Goal: Task Accomplishment & Management: Manage account settings

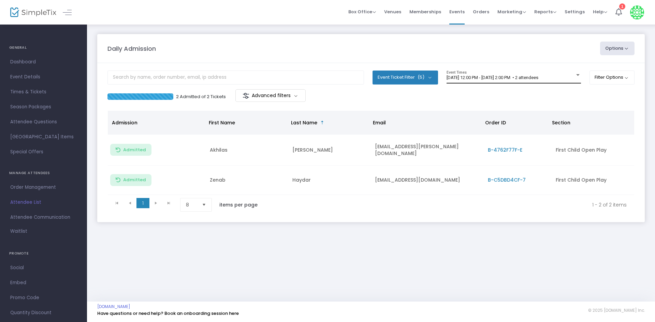
click at [530, 83] on div "8/26/2025 @ 12:00 PM - 8/26/2025 @ 2:00 PM • 2 attendees Event Times" at bounding box center [513, 77] width 134 height 13
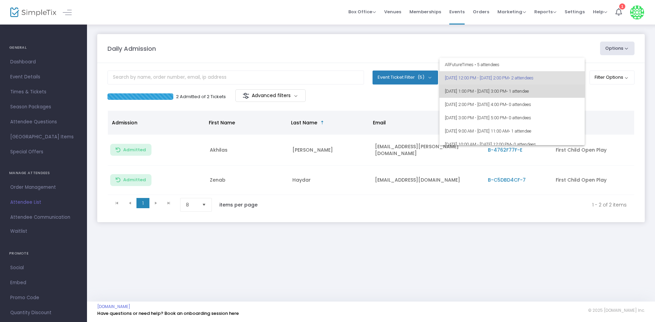
click at [529, 93] on span "• 1 attendee" at bounding box center [517, 91] width 23 height 5
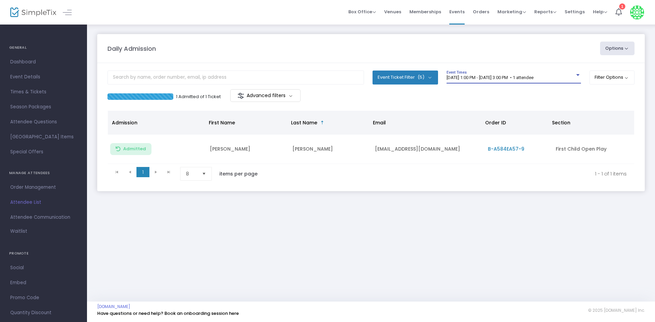
click at [343, 102] on div "1 Admitted of 1 Ticket Advanced filters" at bounding box center [239, 96] width 264 height 14
click at [471, 74] on div "8/26/2025 @ 1:00 PM - 8/26/2025 @ 3:00 PM • 1 attendee Event Times" at bounding box center [513, 77] width 134 height 13
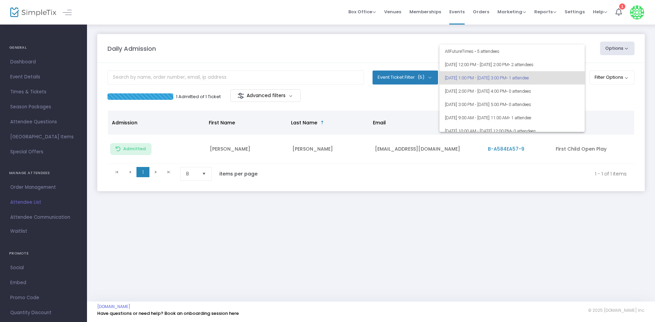
click at [422, 106] on div at bounding box center [327, 161] width 655 height 322
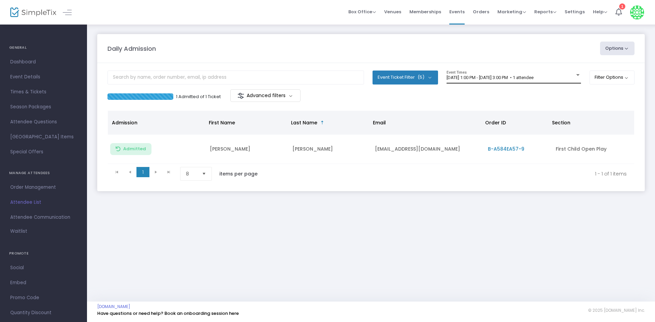
click at [482, 81] on div "8/26/2025 @ 1:00 PM - 8/26/2025 @ 3:00 PM • 1 attendee Event Times" at bounding box center [513, 77] width 134 height 13
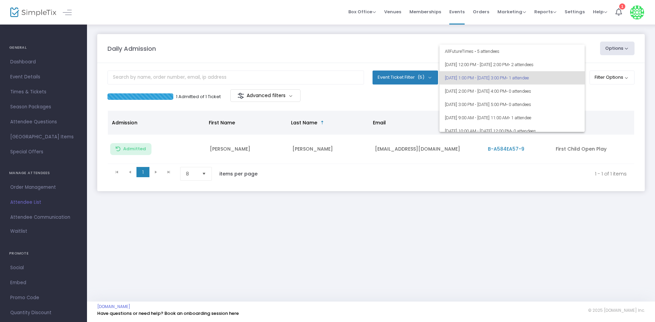
click at [419, 104] on div at bounding box center [327, 161] width 655 height 322
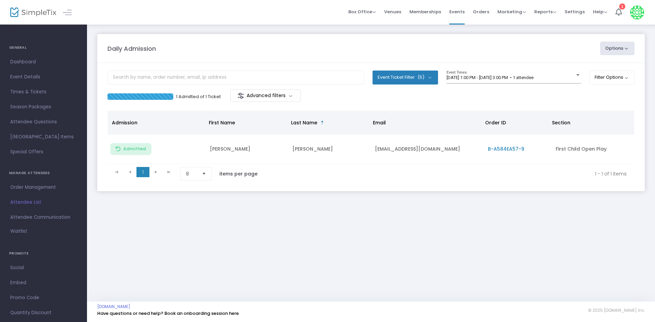
click at [244, 35] on m-panel-header "Daily Admission Options Import Attendees Export List Print Name Tags Export to …" at bounding box center [370, 48] width 547 height 29
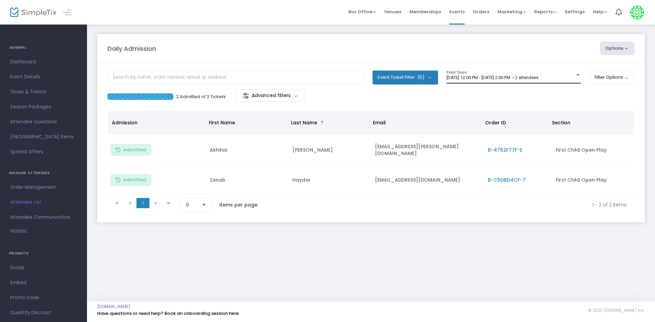
click at [514, 79] on span "[DATE] 12:00 PM - [DATE] 2:00 PM • 2 attendees" at bounding box center [492, 77] width 92 height 5
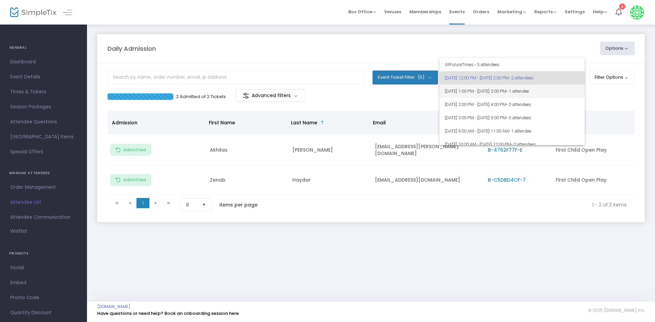
click at [562, 95] on span "8/26/2025 @ 1:00 PM - 8/26/2025 @ 3:00 PM • 1 attendee" at bounding box center [512, 91] width 134 height 13
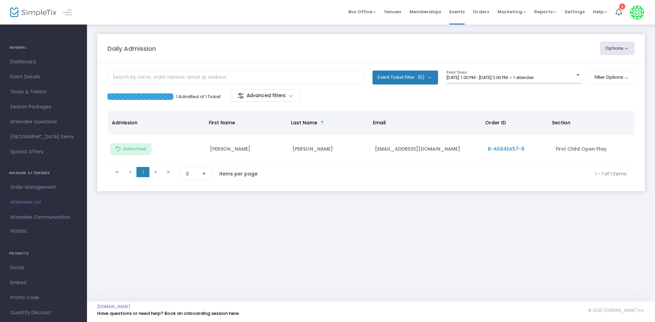
click at [431, 100] on div "1 Admitted of 1 Ticket Advanced filters" at bounding box center [370, 96] width 527 height 14
click at [573, 78] on div "[DATE] 1:00 PM - [DATE] 3:00 PM • 1 attendee" at bounding box center [510, 77] width 128 height 5
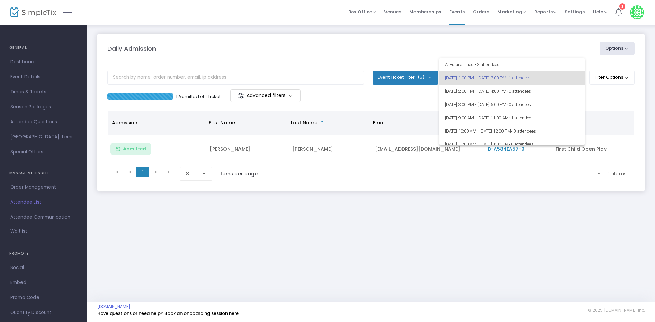
click at [609, 101] on div at bounding box center [327, 161] width 655 height 322
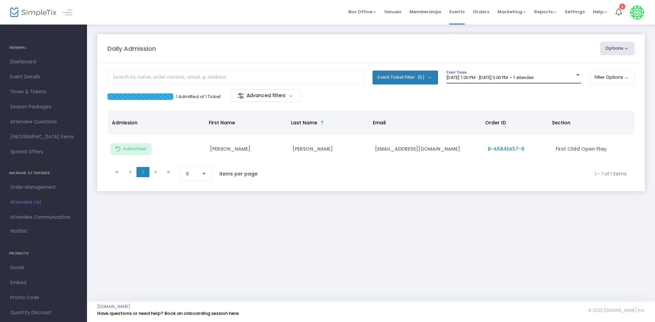
click at [484, 77] on span "[DATE] 1:00 PM - [DATE] 3:00 PM • 1 attendee" at bounding box center [489, 77] width 87 height 5
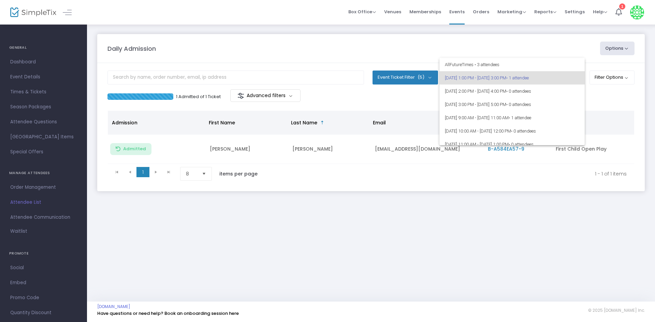
click at [398, 98] on div at bounding box center [327, 161] width 655 height 322
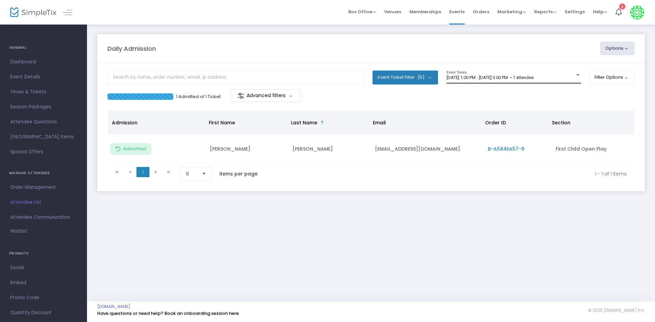
click at [477, 71] on div "[DATE] 1:00 PM - [DATE] 3:00 PM • 1 attendee Event Times" at bounding box center [513, 77] width 134 height 13
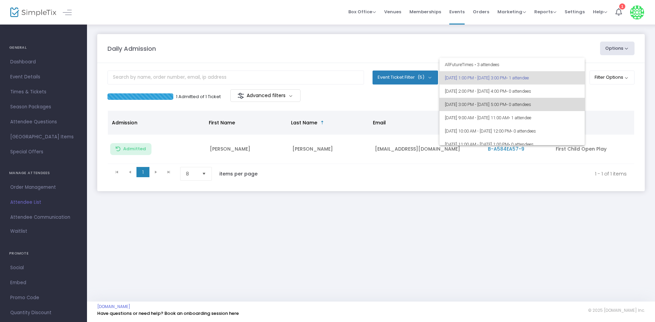
click at [568, 106] on span "8/26/2025 @ 3:00 PM - 8/26/2025 @ 5:00 PM • 0 attendees" at bounding box center [512, 104] width 134 height 13
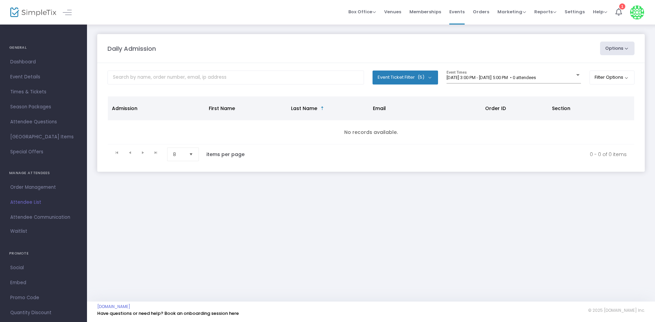
click at [438, 95] on m-panel-content "Event Ticket Filter (5) Select All First Child Open Play Additional Child Open …" at bounding box center [370, 117] width 547 height 109
click at [359, 49] on div "Daily Admission" at bounding box center [350, 48] width 492 height 9
click at [344, 49] on div "Daily Admission" at bounding box center [350, 48] width 492 height 9
click at [295, 52] on div "Daily Admission" at bounding box center [350, 48] width 492 height 9
click at [498, 89] on div "8/26/2025 @ 3:00 PM - 8/26/2025 @ 5:00 PM • 0 attendees Event Times" at bounding box center [513, 80] width 134 height 19
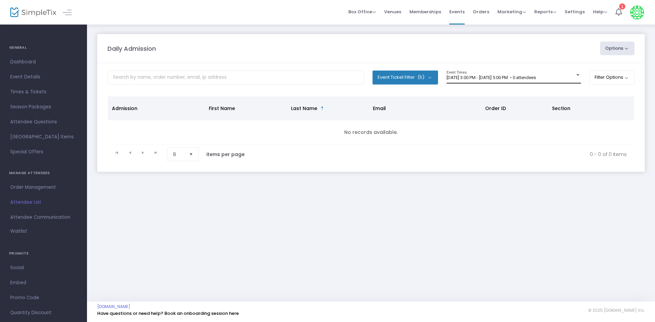
click at [489, 80] on div "8/26/2025 @ 3:00 PM - 8/26/2025 @ 5:00 PM • 0 attendees" at bounding box center [510, 77] width 128 height 5
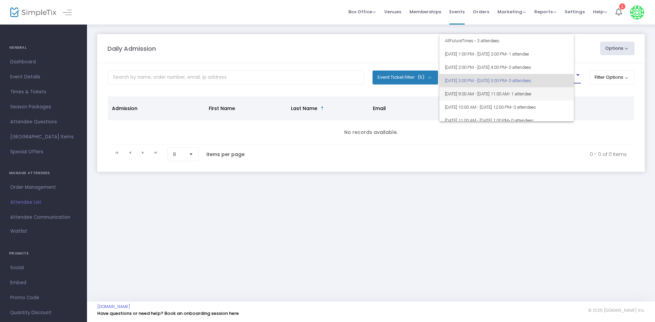
scroll to position [3, 0]
click at [432, 96] on div at bounding box center [327, 161] width 655 height 322
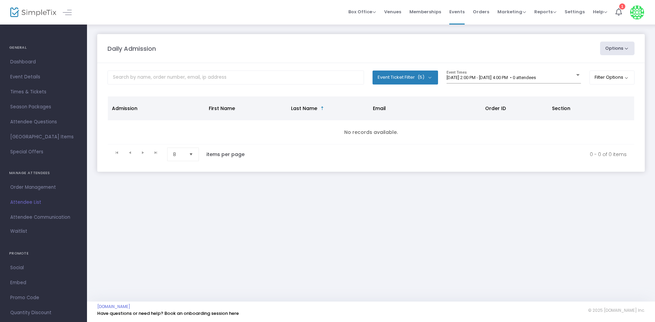
click at [486, 84] on div "[DATE] 2:00 PM - [DATE] 4:00 PM • 0 attendees Event Times" at bounding box center [513, 80] width 134 height 19
click at [484, 77] on span "[DATE] 2:00 PM - [DATE] 4:00 PM • 0 attendees" at bounding box center [490, 77] width 89 height 5
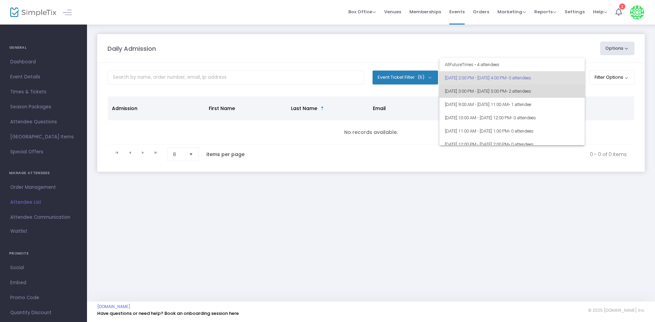
click at [558, 95] on span "8/26/2025 @ 3:00 PM - 8/26/2025 @ 5:00 PM • 2 attendees" at bounding box center [512, 91] width 134 height 13
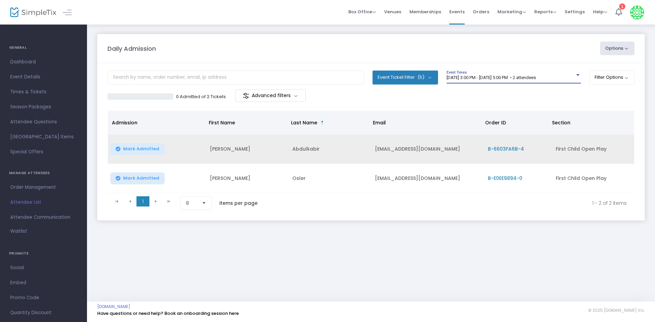
click at [500, 149] on span "B-6603FA6B-4" at bounding box center [506, 149] width 36 height 7
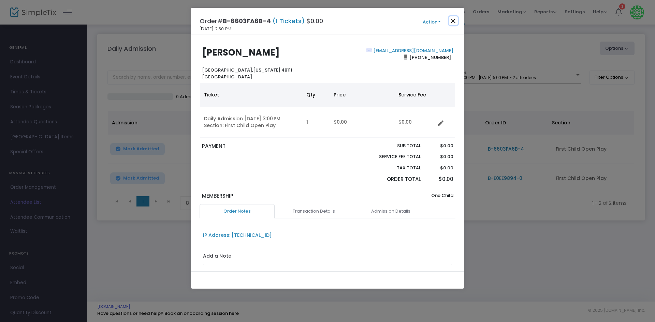
click at [456, 18] on button "Close" at bounding box center [453, 20] width 9 height 9
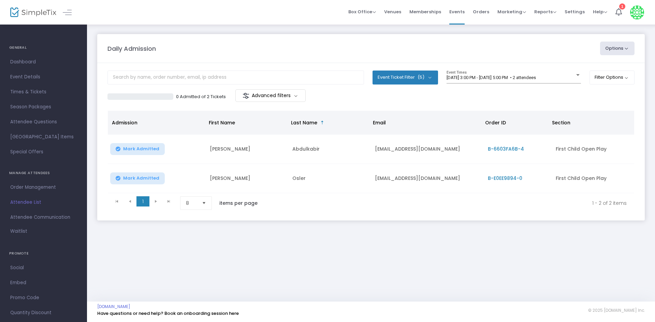
click at [506, 178] on span "B-E0EE9894-0" at bounding box center [505, 178] width 34 height 7
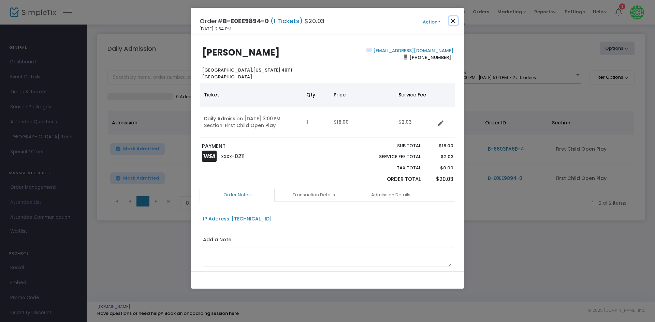
click at [452, 24] on button "Close" at bounding box center [453, 20] width 9 height 9
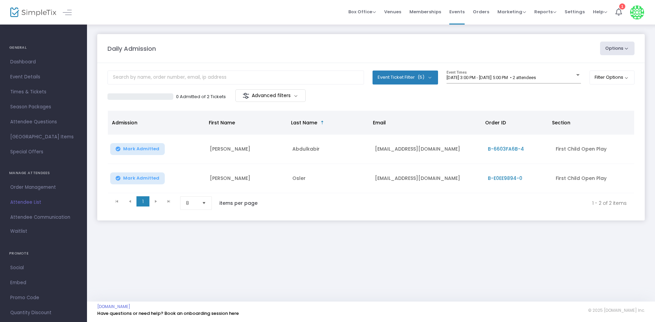
click at [413, 48] on div "Daily Admission" at bounding box center [350, 48] width 492 height 9
